Goal: Use online tool/utility: Utilize a website feature to perform a specific function

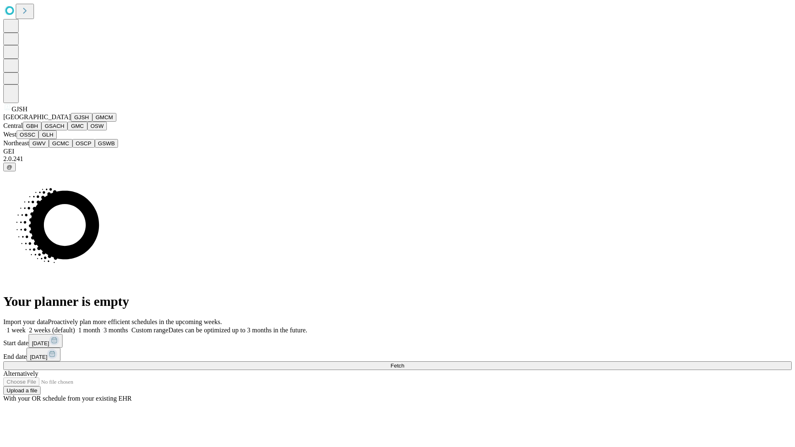
click at [71, 122] on button "GJSH" at bounding box center [82, 117] width 22 height 9
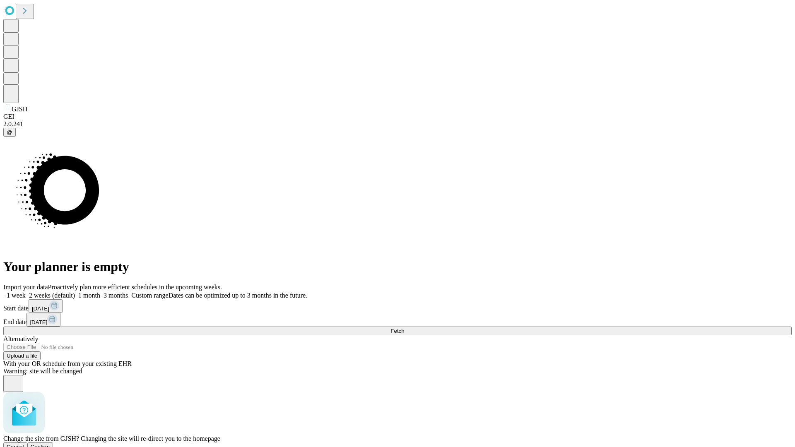
click at [50, 444] on span "Confirm" at bounding box center [40, 447] width 19 height 6
click at [100, 292] on label "1 month" at bounding box center [87, 295] width 25 height 7
click at [404, 328] on span "Fetch" at bounding box center [397, 331] width 14 height 6
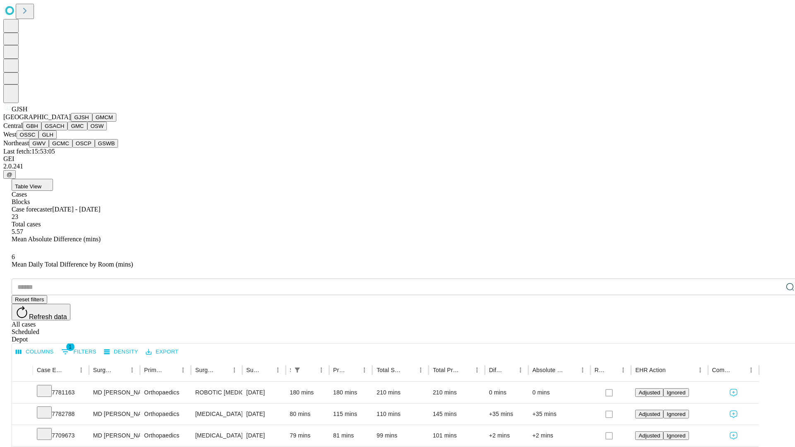
click at [92, 122] on button "GMCM" at bounding box center [104, 117] width 24 height 9
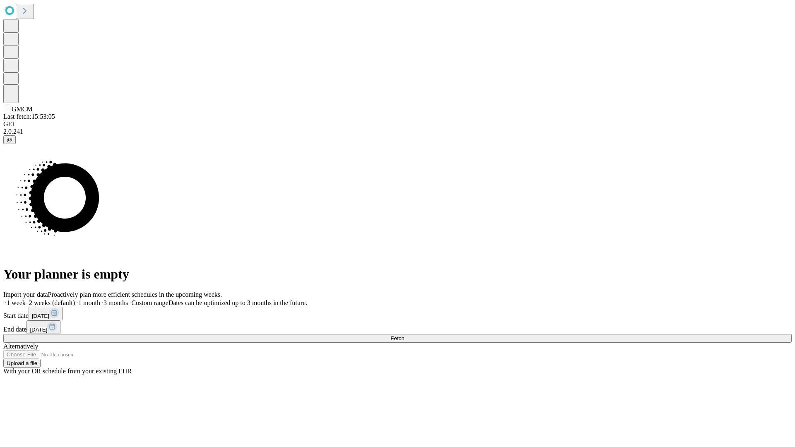
click at [100, 299] on label "1 month" at bounding box center [87, 302] width 25 height 7
click at [404, 335] on span "Fetch" at bounding box center [397, 338] width 14 height 6
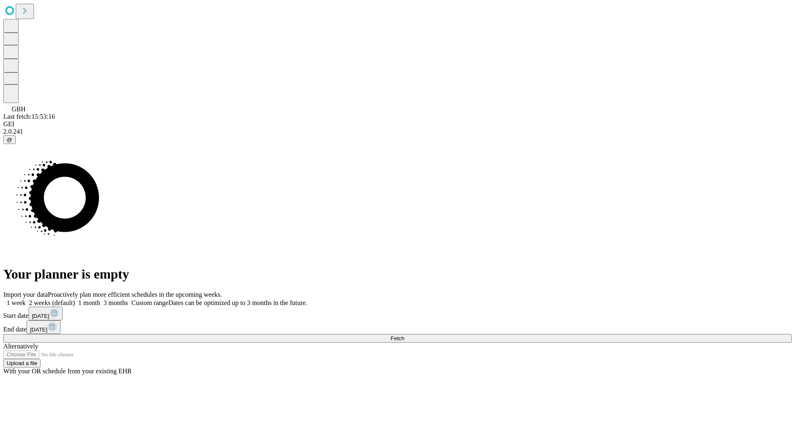
click at [100, 299] on label "1 month" at bounding box center [87, 302] width 25 height 7
click at [404, 335] on span "Fetch" at bounding box center [397, 338] width 14 height 6
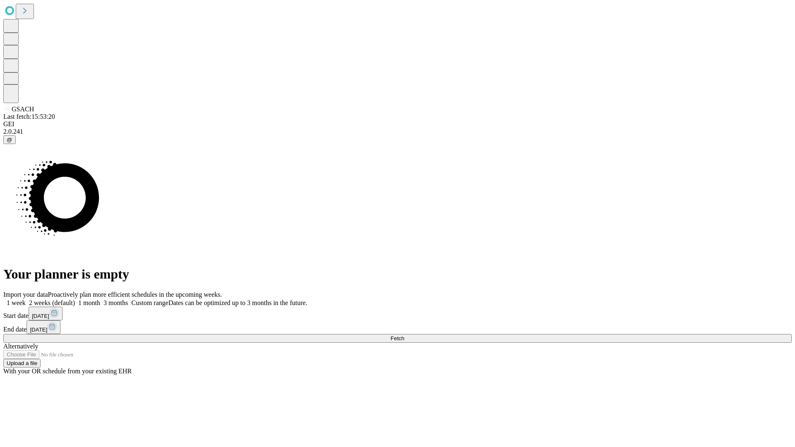
click at [100, 299] on label "1 month" at bounding box center [87, 302] width 25 height 7
click at [404, 335] on span "Fetch" at bounding box center [397, 338] width 14 height 6
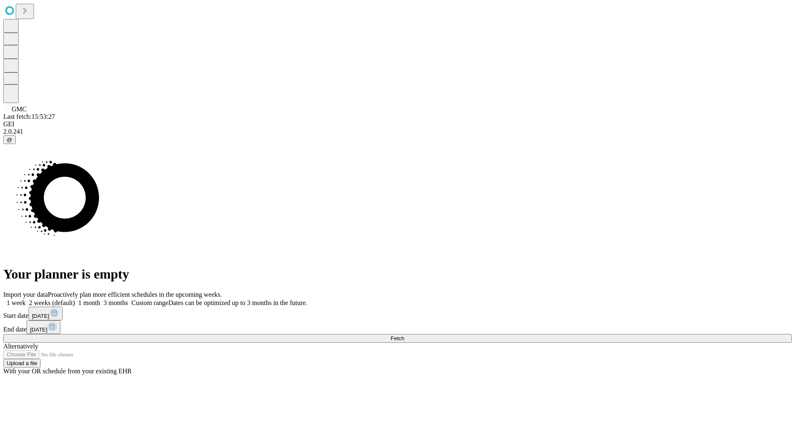
click at [100, 299] on label "1 month" at bounding box center [87, 302] width 25 height 7
click at [404, 335] on span "Fetch" at bounding box center [397, 338] width 14 height 6
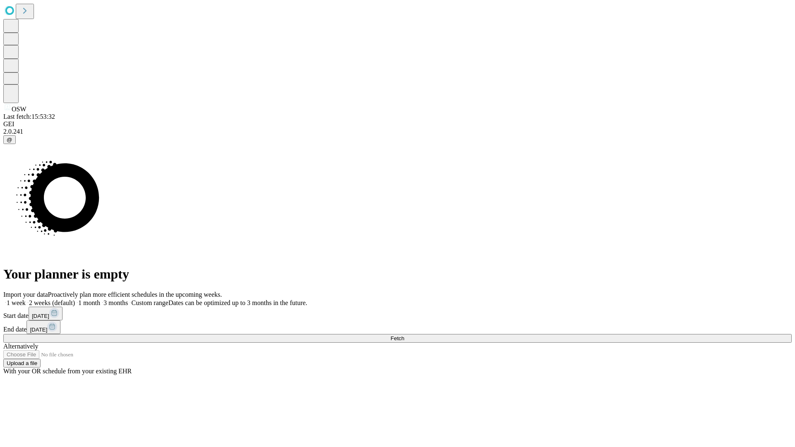
click at [404, 335] on span "Fetch" at bounding box center [397, 338] width 14 height 6
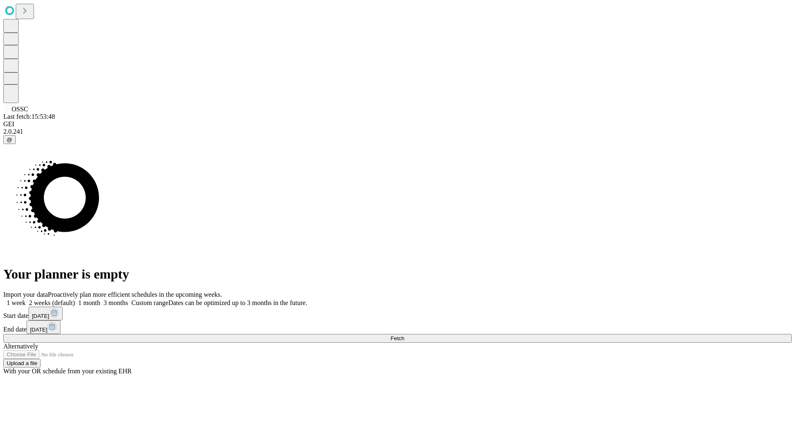
click at [100, 299] on label "1 month" at bounding box center [87, 302] width 25 height 7
click at [404, 335] on span "Fetch" at bounding box center [397, 338] width 14 height 6
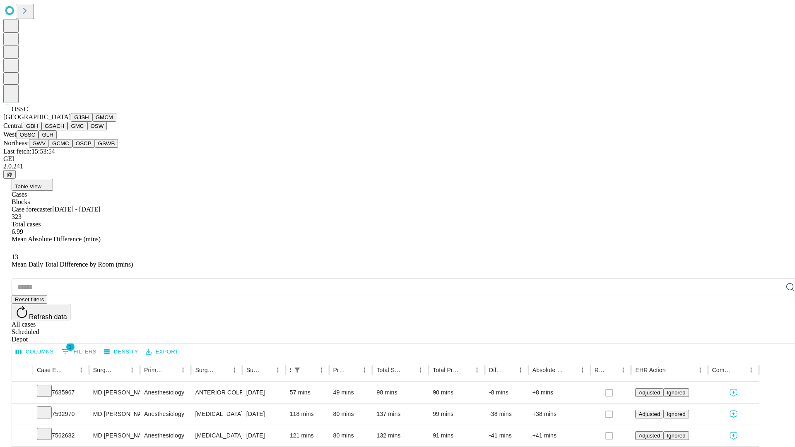
click at [56, 139] on button "GLH" at bounding box center [47, 134] width 18 height 9
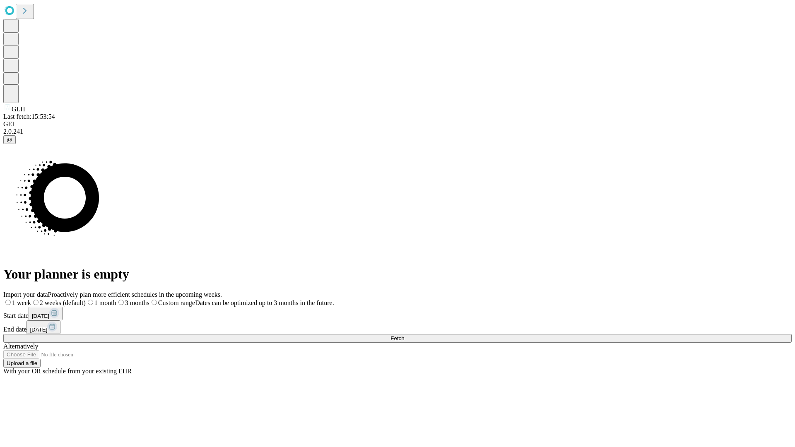
click at [404, 335] on span "Fetch" at bounding box center [397, 338] width 14 height 6
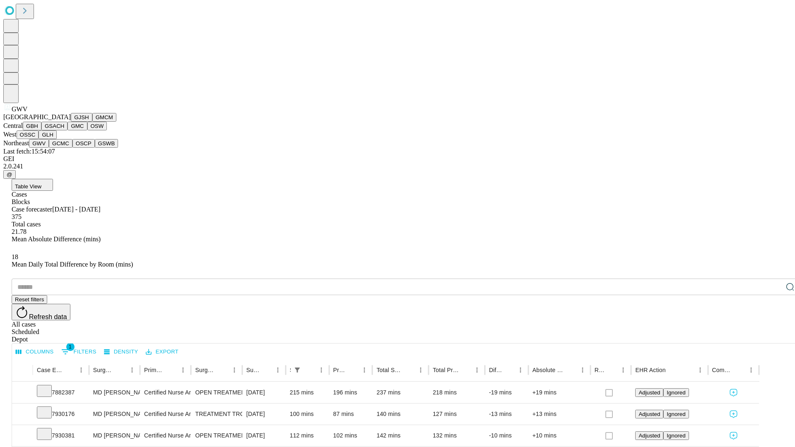
click at [64, 148] on button "GCMC" at bounding box center [61, 143] width 24 height 9
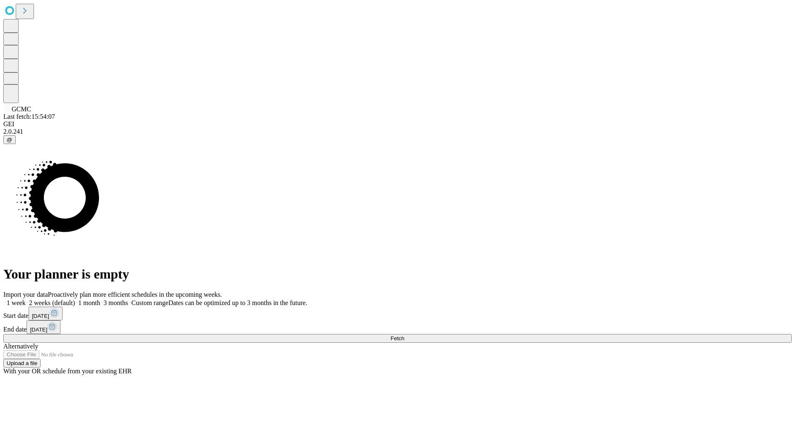
click at [100, 299] on label "1 month" at bounding box center [87, 302] width 25 height 7
click at [404, 335] on span "Fetch" at bounding box center [397, 338] width 14 height 6
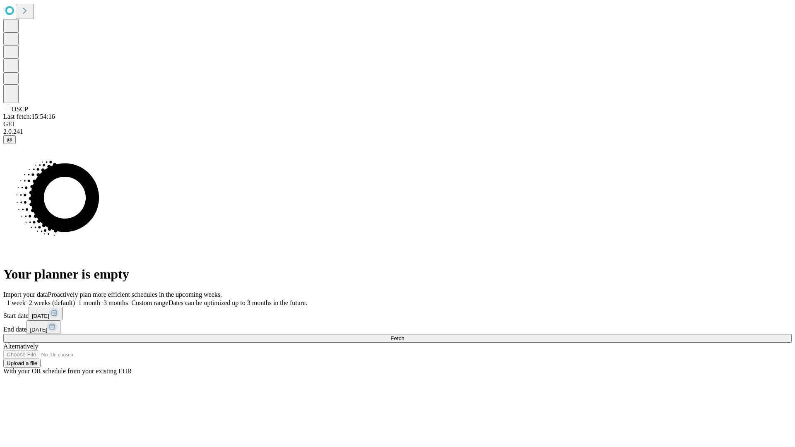
click at [100, 299] on label "1 month" at bounding box center [87, 302] width 25 height 7
click at [404, 335] on span "Fetch" at bounding box center [397, 338] width 14 height 6
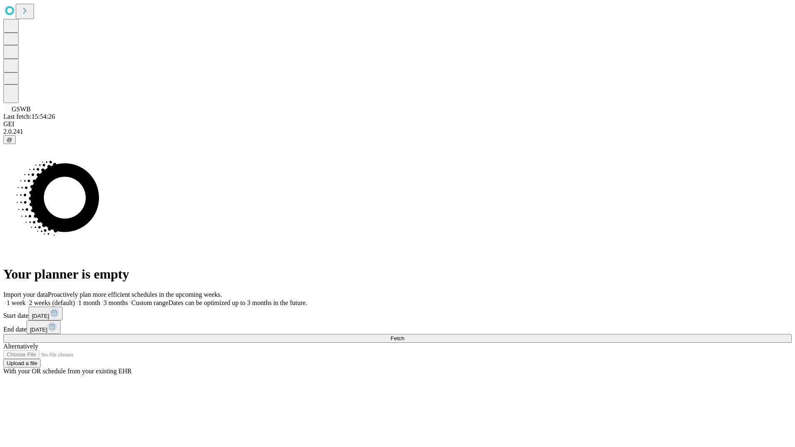
click at [100, 299] on label "1 month" at bounding box center [87, 302] width 25 height 7
click at [404, 335] on span "Fetch" at bounding box center [397, 338] width 14 height 6
